Goal: Browse casually

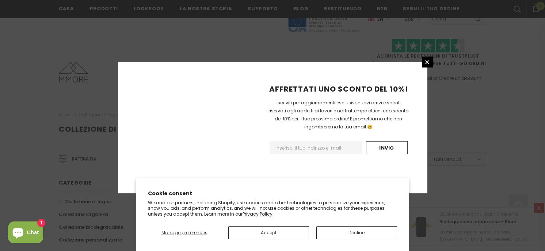
scroll to position [498, 0]
